Goal: Find specific page/section: Find specific page/section

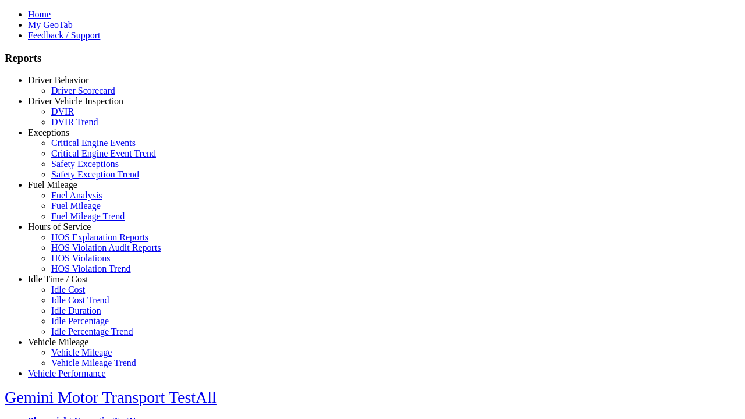
click at [67, 284] on link "Idle Time / Cost" at bounding box center [58, 279] width 61 height 10
click at [76, 305] on link "Idle Cost Trend" at bounding box center [80, 300] width 58 height 10
type input "**********"
